Goal: Transaction & Acquisition: Obtain resource

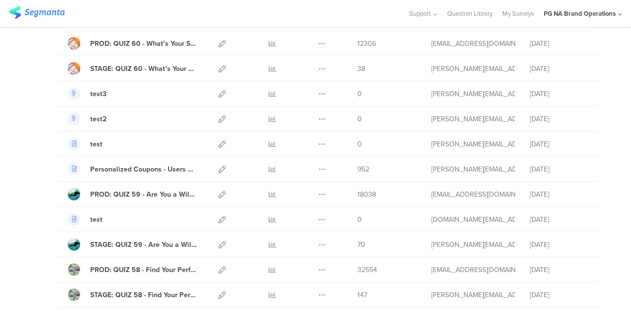
scroll to position [154, 0]
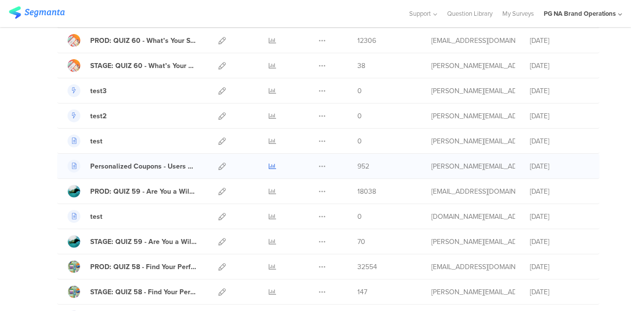
click at [269, 166] on icon at bounding box center [272, 166] width 7 height 7
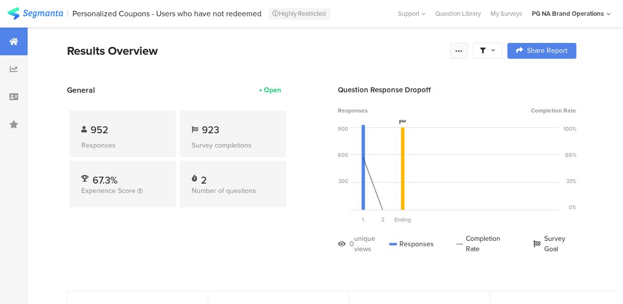
click at [468, 47] on div at bounding box center [459, 51] width 18 height 16
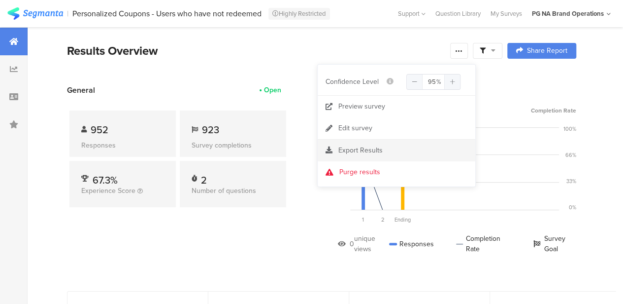
click at [365, 149] on span "Export Results" at bounding box center [361, 150] width 44 height 10
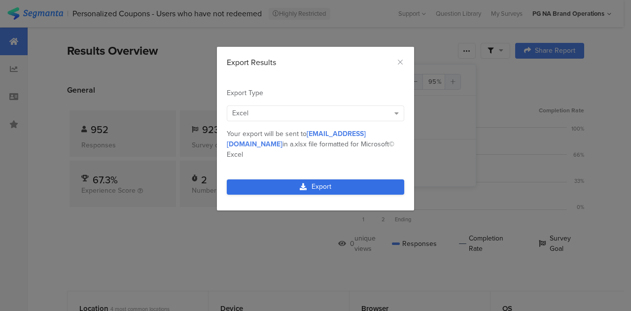
click at [325, 179] on link "Export" at bounding box center [315, 186] width 177 height 15
